Goal: Information Seeking & Learning: Learn about a topic

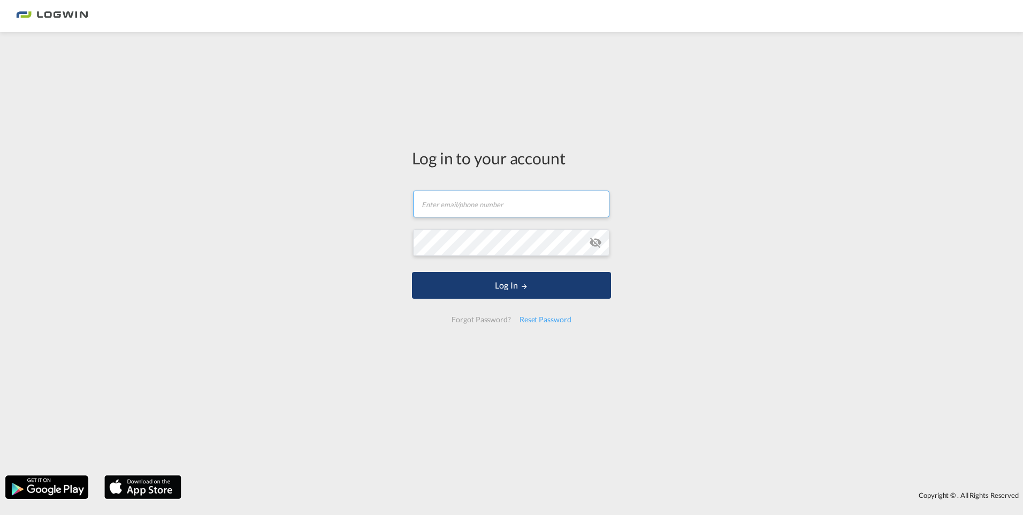
type input "[PERSON_NAME][EMAIL_ADDRESS][PERSON_NAME][DOMAIN_NAME]"
click at [529, 288] on button "Log In" at bounding box center [511, 285] width 199 height 27
